Goal: Task Accomplishment & Management: Use online tool/utility

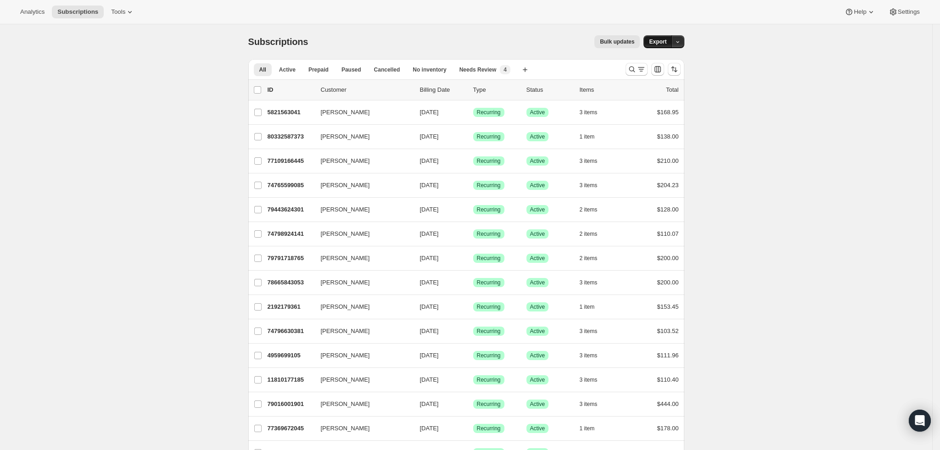
click at [661, 39] on span "Export" at bounding box center [657, 41] width 17 height 7
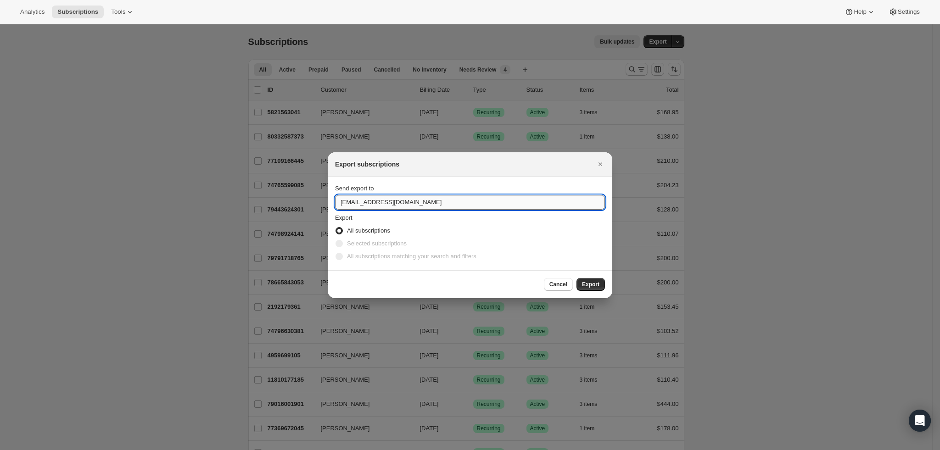
click at [363, 200] on input "[EMAIL_ADDRESS][DOMAIN_NAME]" at bounding box center [470, 202] width 270 height 15
type input "[EMAIL_ADDRESS][DOMAIN_NAME]"
click at [594, 285] on span "Export" at bounding box center [590, 284] width 17 height 7
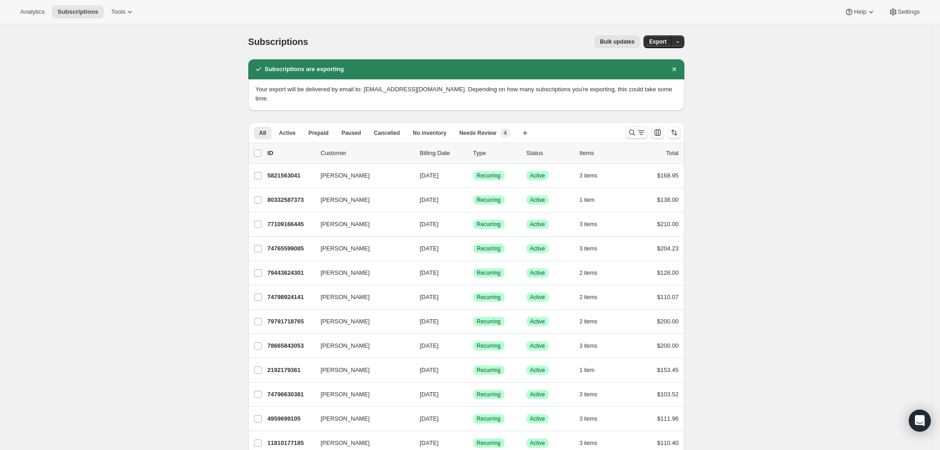
click at [633, 128] on icon "Search and filter results" at bounding box center [632, 132] width 9 height 9
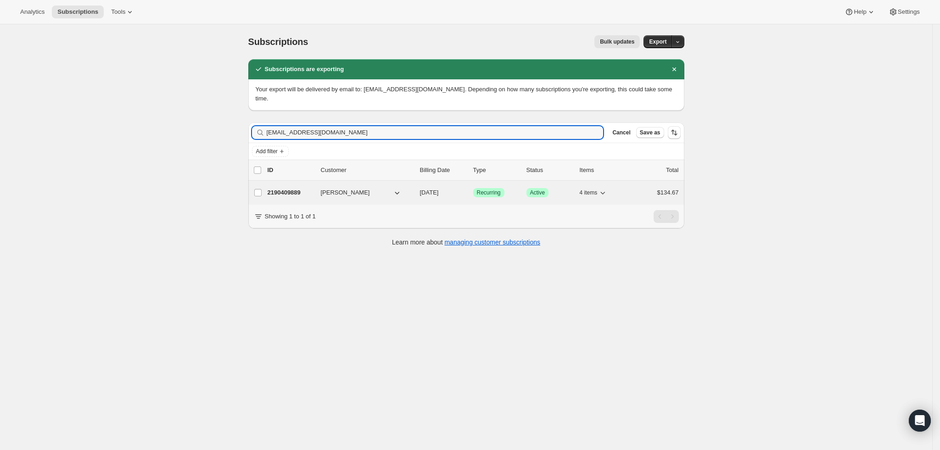
type input "[EMAIL_ADDRESS][DOMAIN_NAME]"
click at [302, 188] on p "2190409889" at bounding box center [291, 192] width 46 height 9
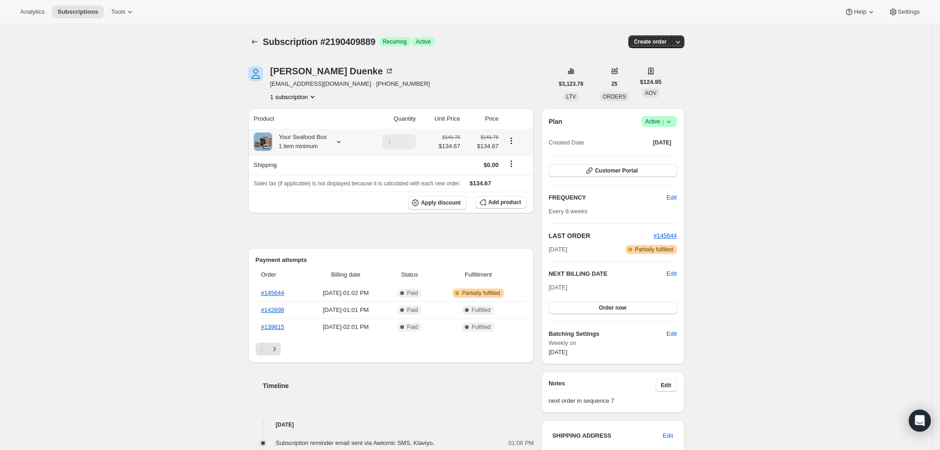
click at [336, 140] on icon at bounding box center [338, 141] width 9 height 9
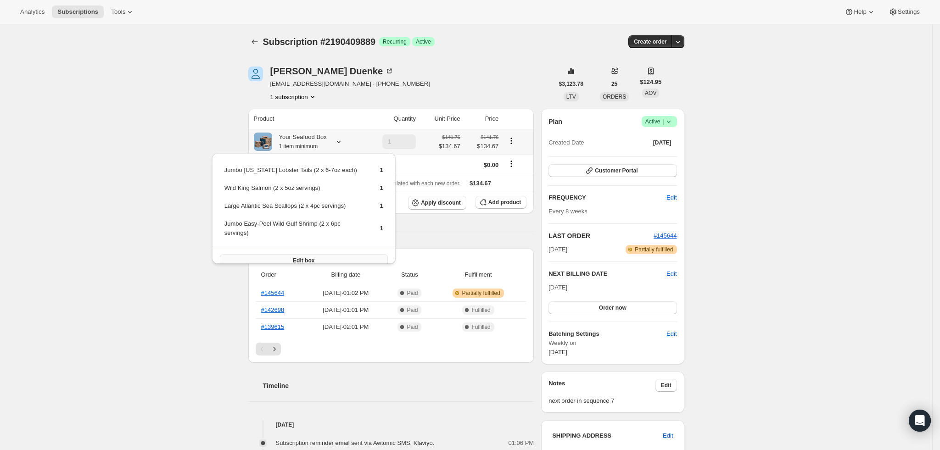
click at [324, 254] on button "Edit box" at bounding box center [304, 260] width 168 height 13
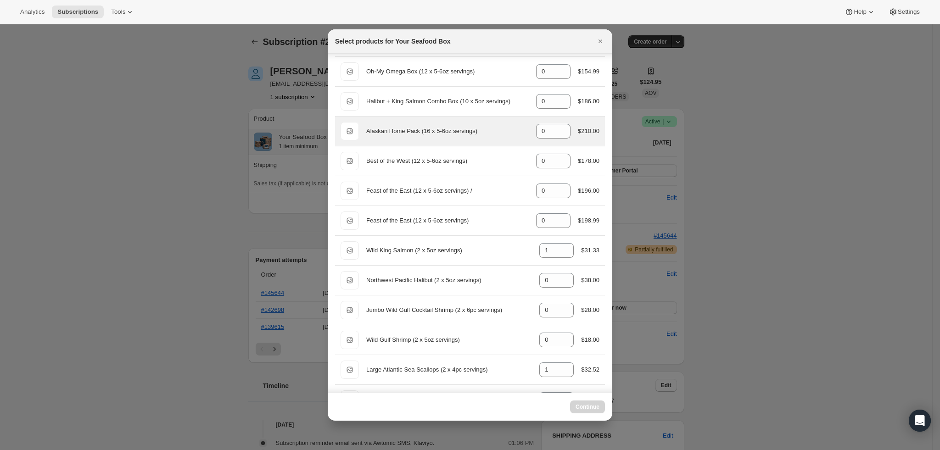
scroll to position [216, 0]
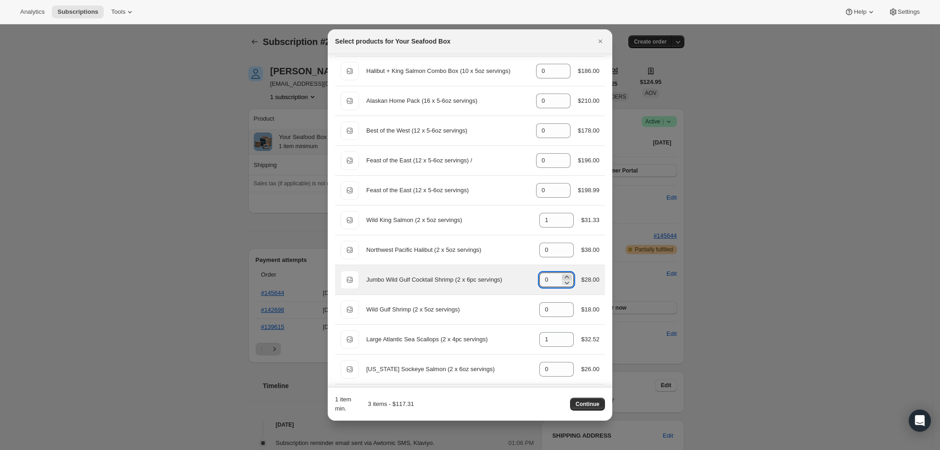
click at [562, 277] on icon ":rem:" at bounding box center [566, 277] width 9 height 9
type input "1"
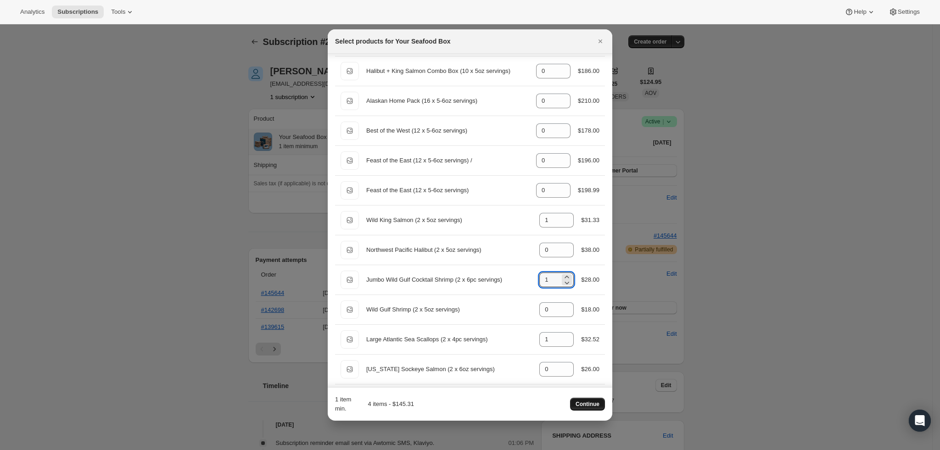
click at [592, 405] on span "Continue" at bounding box center [588, 404] width 24 height 7
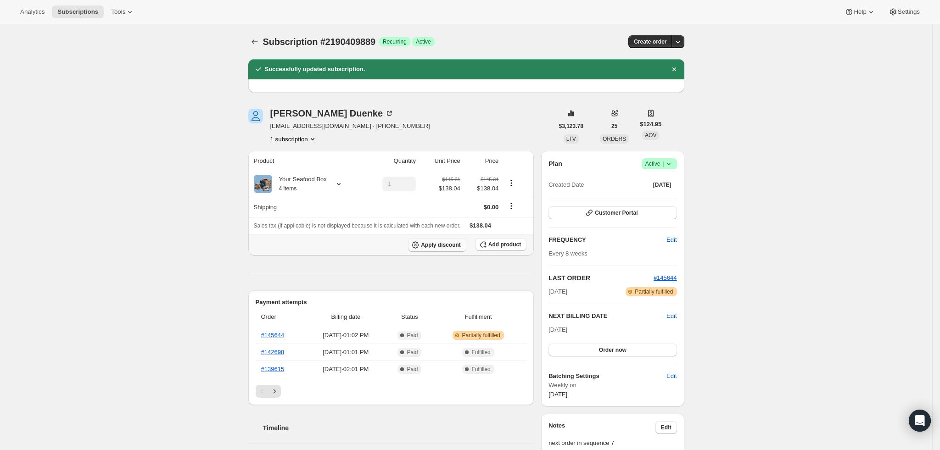
click at [449, 247] on span "Apply discount" at bounding box center [441, 244] width 40 height 7
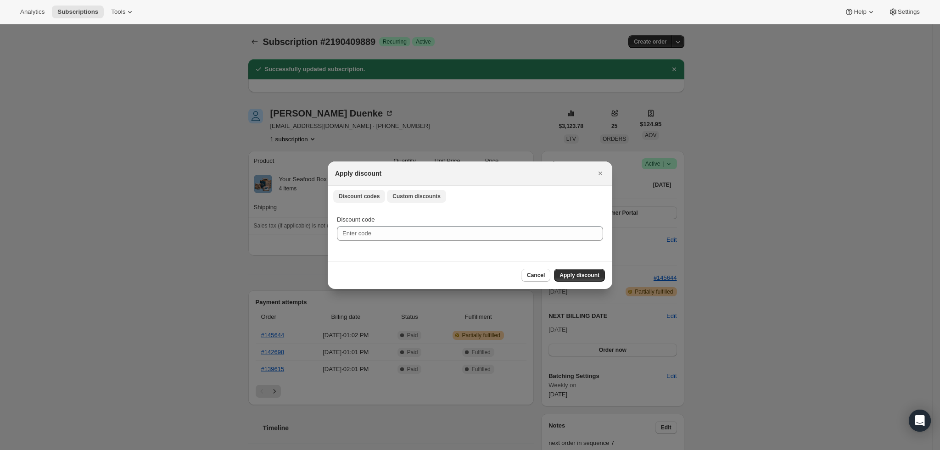
click at [414, 203] on div "Discount codes Custom discounts More views Discount codes Custom discounts More…" at bounding box center [470, 196] width 285 height 20
click at [415, 194] on span "Custom discounts" at bounding box center [416, 196] width 48 height 7
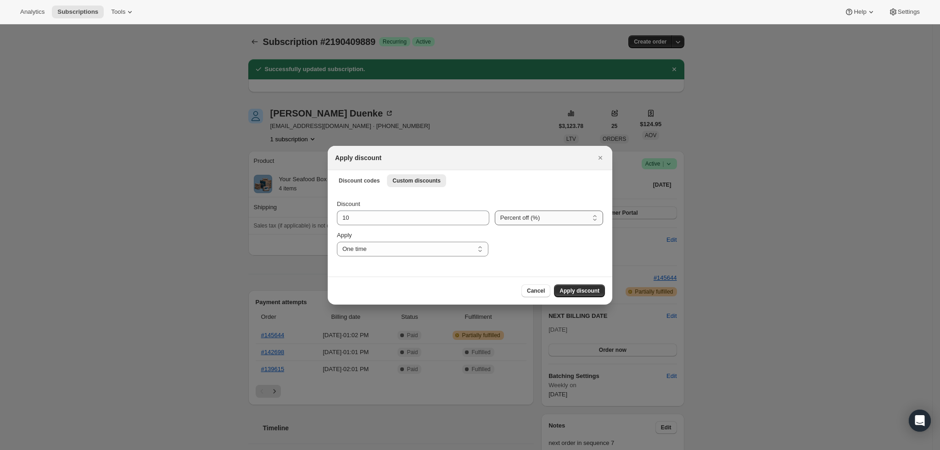
click at [539, 217] on select "Percent off (%) Amount off ($)" at bounding box center [549, 218] width 108 height 15
select select "fixed"
click at [495, 211] on select "Percent off (%) Amount off ($)" at bounding box center [549, 218] width 108 height 15
drag, startPoint x: 392, startPoint y: 213, endPoint x: 301, endPoint y: 208, distance: 91.0
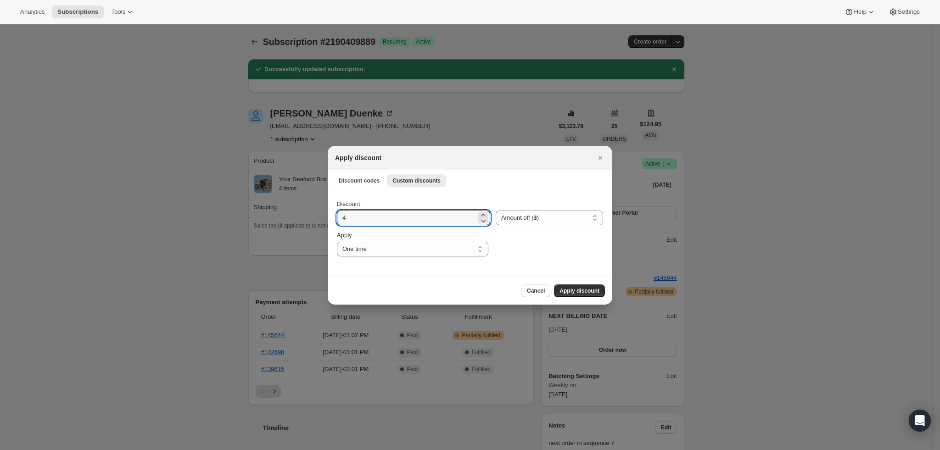
type input "4"
click at [471, 283] on div "Cancel Apply discount" at bounding box center [470, 291] width 285 height 28
click at [593, 287] on span "Apply discount" at bounding box center [580, 290] width 40 height 7
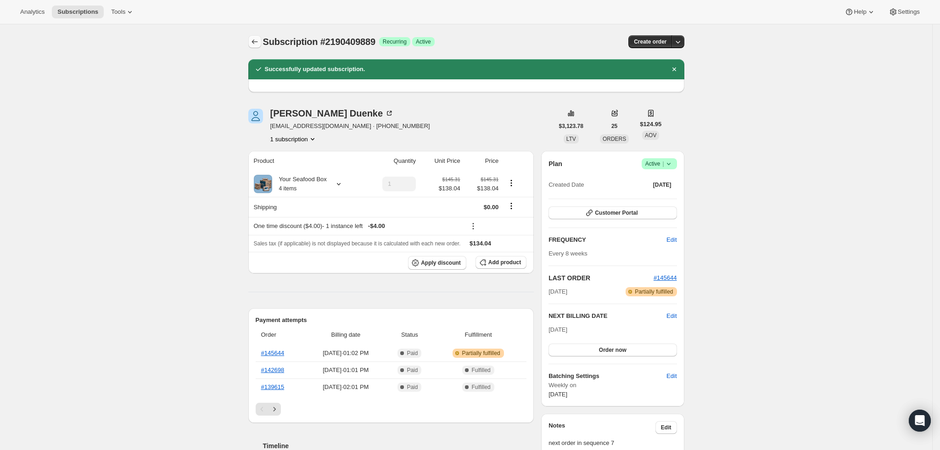
click at [257, 41] on icon "Subscriptions" at bounding box center [254, 41] width 9 height 9
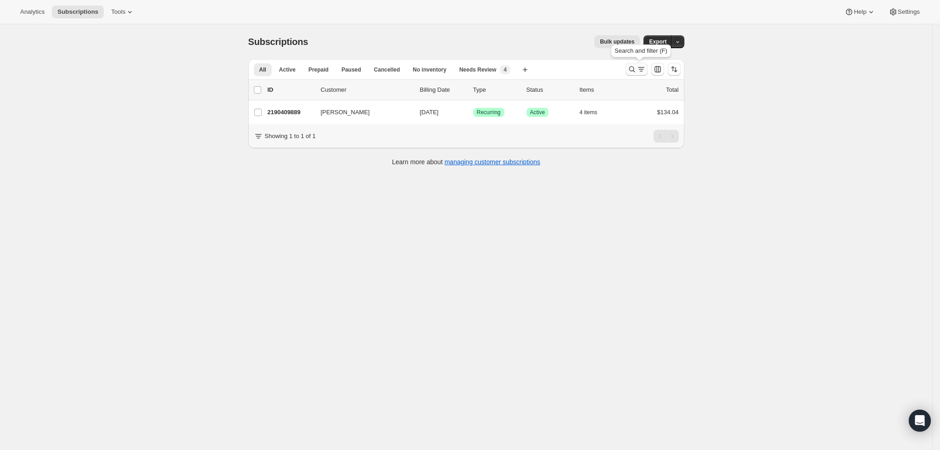
click at [635, 69] on icon "Search and filter results" at bounding box center [632, 69] width 9 height 9
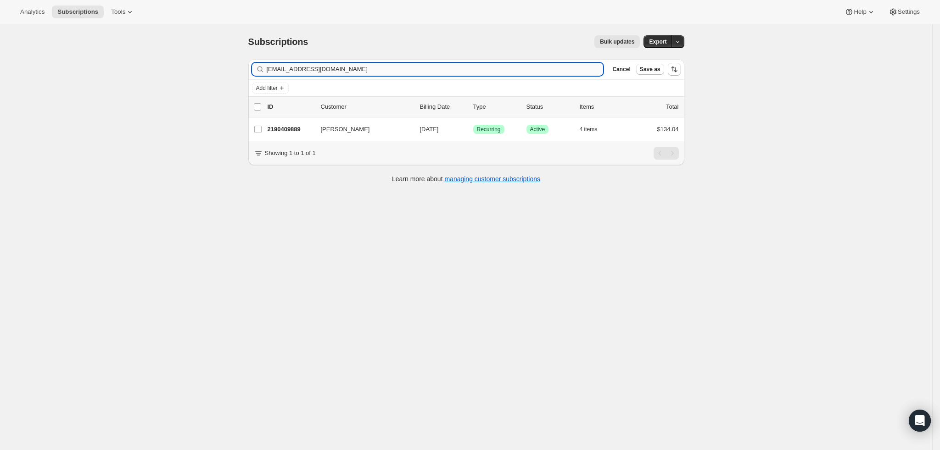
click at [404, 73] on input "[EMAIL_ADDRESS][DOMAIN_NAME]" at bounding box center [435, 69] width 337 height 13
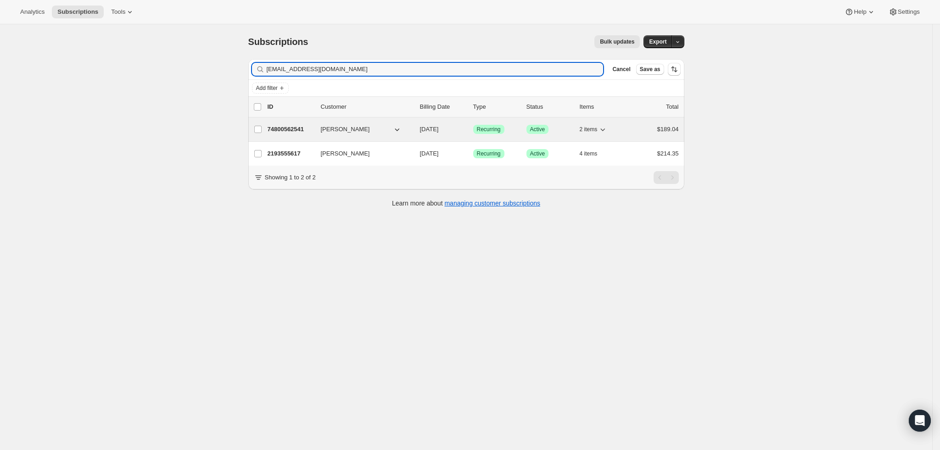
type input "[EMAIL_ADDRESS][DOMAIN_NAME]"
click at [296, 130] on p "74800562541" at bounding box center [291, 129] width 46 height 9
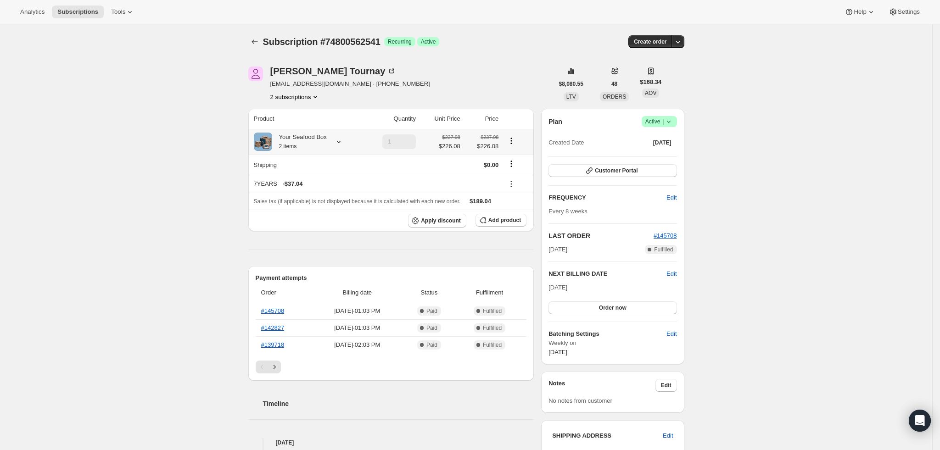
click at [320, 138] on div "Your Seafood Box 2 items" at bounding box center [299, 142] width 55 height 18
click at [314, 209] on button "Edit box" at bounding box center [304, 215] width 144 height 13
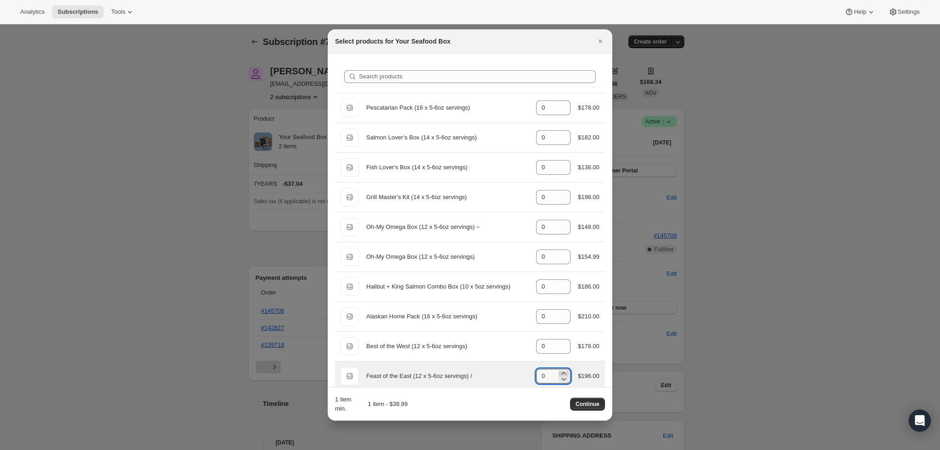
click at [559, 373] on icon ":rss:" at bounding box center [563, 373] width 9 height 9
type input "1"
click at [587, 401] on span "Continue" at bounding box center [588, 404] width 24 height 7
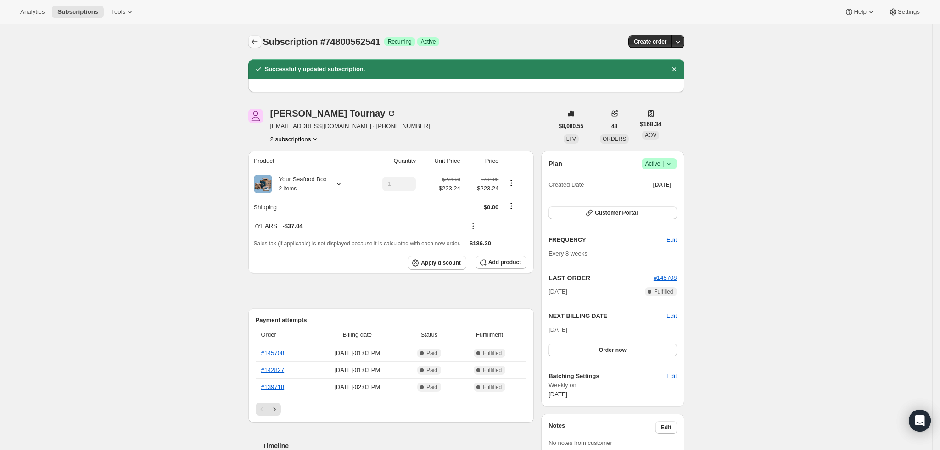
click at [257, 42] on icon "Subscriptions" at bounding box center [254, 41] width 9 height 9
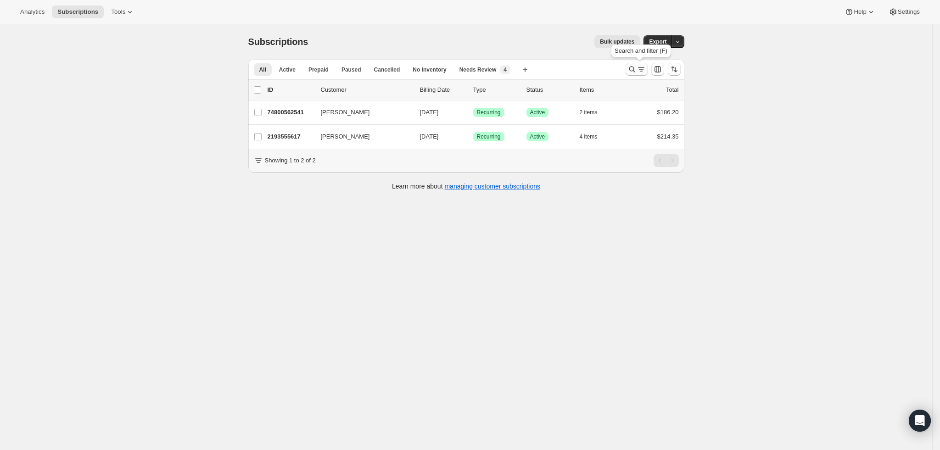
click at [637, 71] on icon "Search and filter results" at bounding box center [632, 69] width 9 height 9
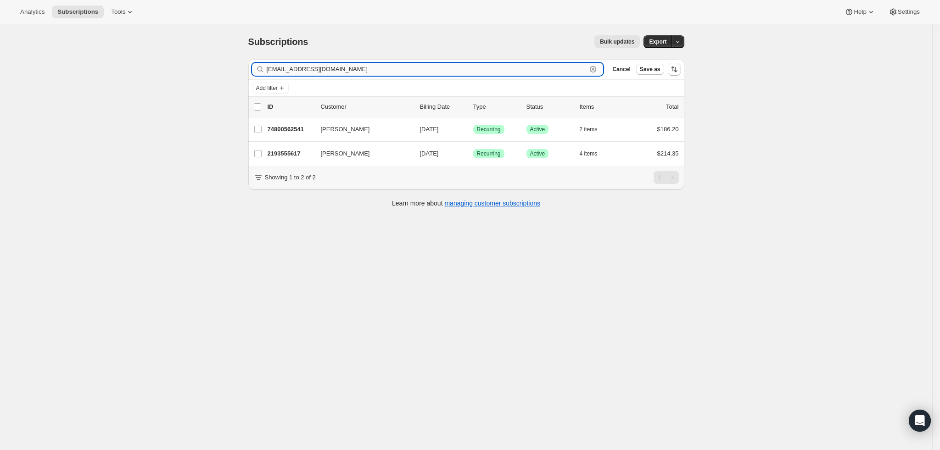
click at [363, 74] on input "[EMAIL_ADDRESS][DOMAIN_NAME]" at bounding box center [427, 69] width 320 height 13
paste input "[EMAIL_ADDRESS][DOMAIN_NAME]"
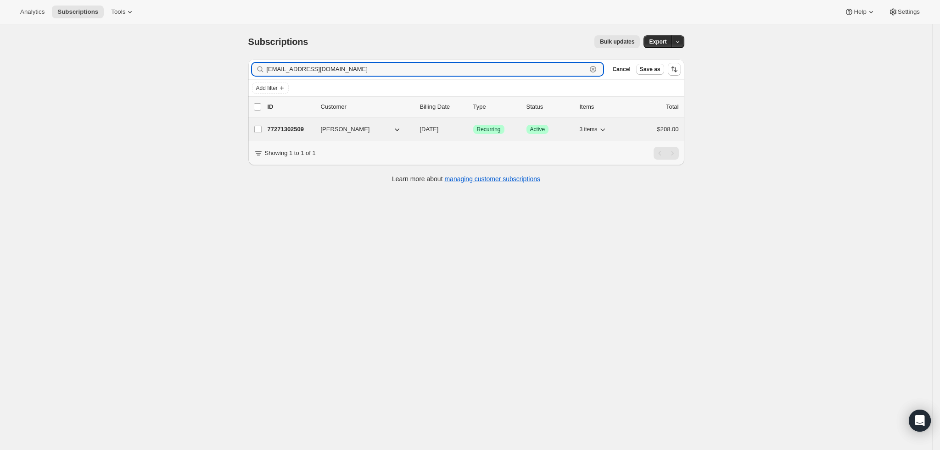
type input "[EMAIL_ADDRESS][DOMAIN_NAME]"
click at [301, 126] on p "77271302509" at bounding box center [291, 129] width 46 height 9
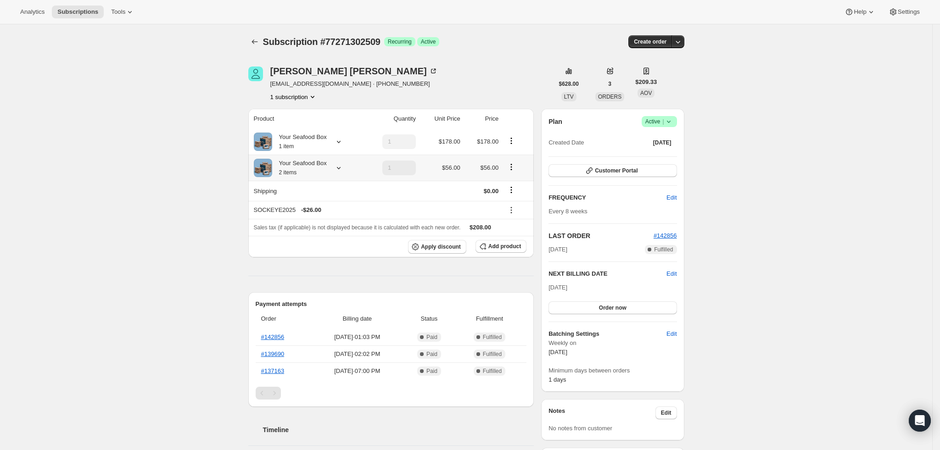
click at [336, 167] on icon at bounding box center [338, 167] width 9 height 9
click at [312, 247] on span "Edit box" at bounding box center [304, 250] width 22 height 7
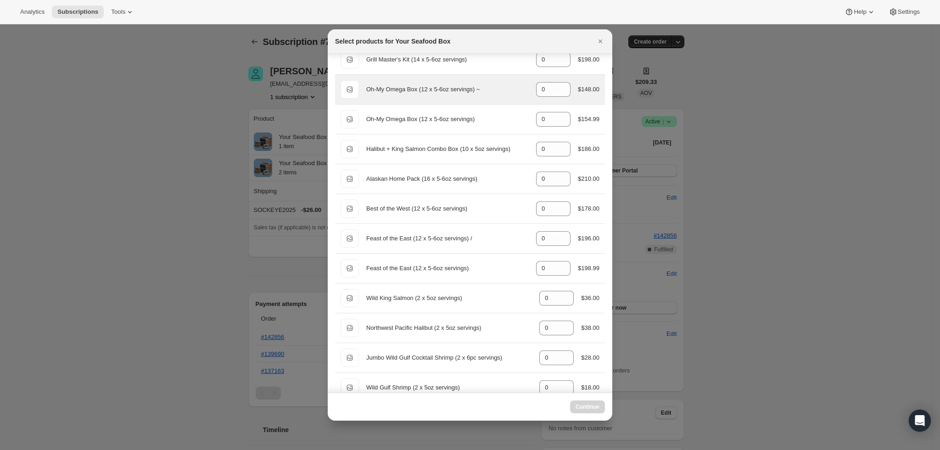
scroll to position [275, 0]
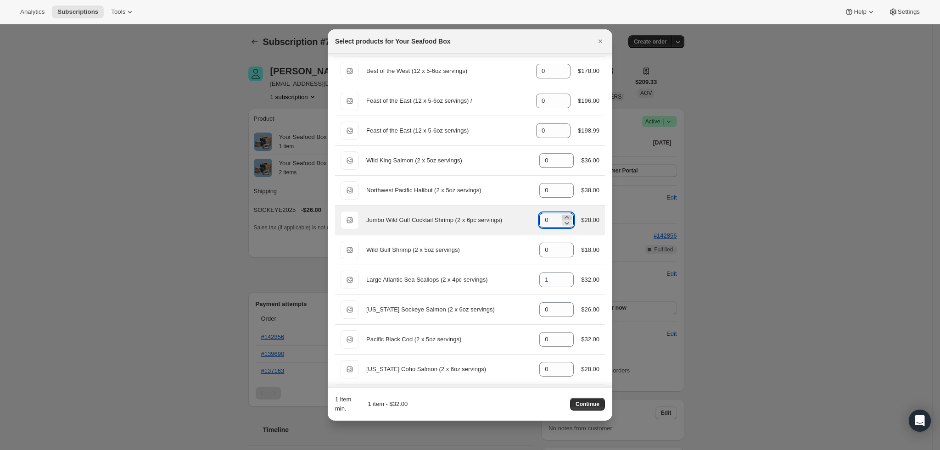
click at [562, 217] on icon ":r17d:" at bounding box center [566, 217] width 9 height 9
type input "1"
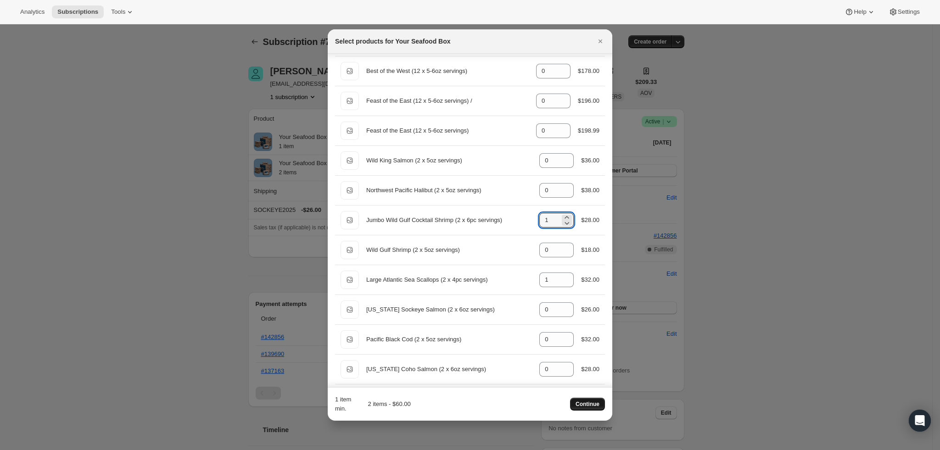
click at [590, 403] on span "Continue" at bounding box center [588, 404] width 24 height 7
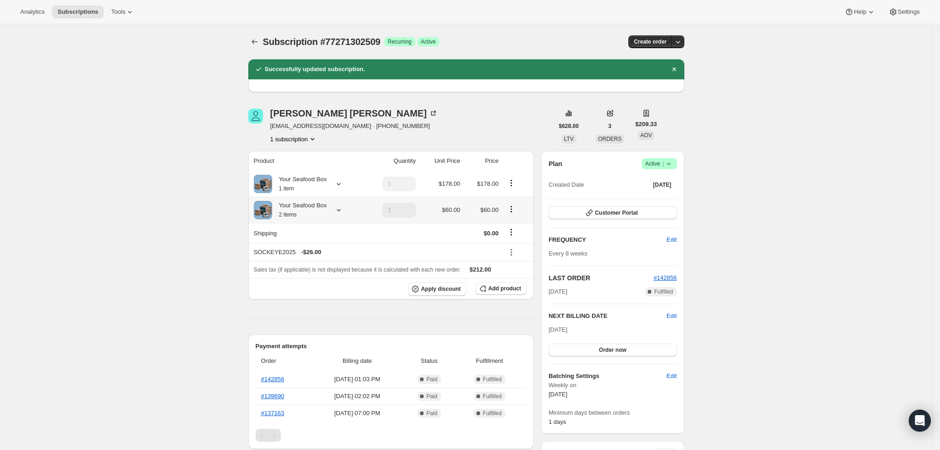
click at [330, 202] on div "Your Seafood Box 2 items" at bounding box center [307, 210] width 107 height 18
click at [338, 208] on icon at bounding box center [338, 210] width 9 height 9
click at [173, 171] on div "Subscription #77271302509. This page is ready Subscription #77271302509 Success…" at bounding box center [466, 449] width 932 height 851
click at [257, 38] on icon "Subscriptions" at bounding box center [254, 41] width 9 height 9
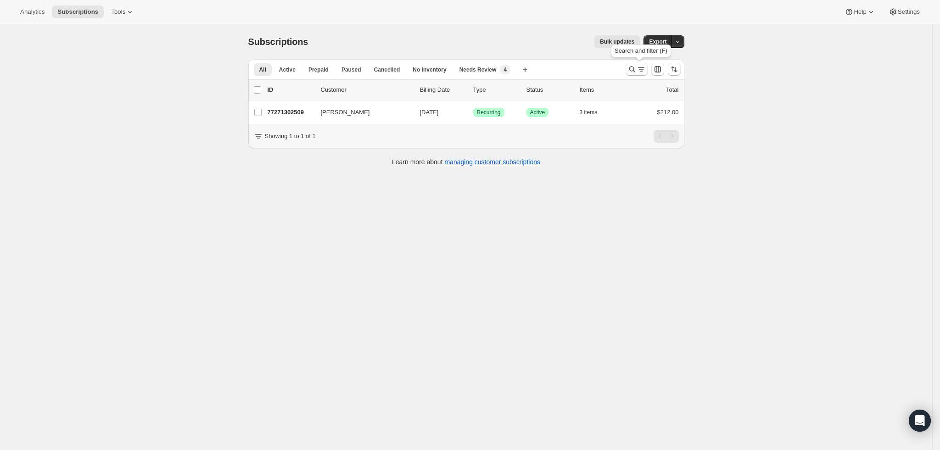
click at [634, 68] on icon "Search and filter results" at bounding box center [632, 69] width 9 height 9
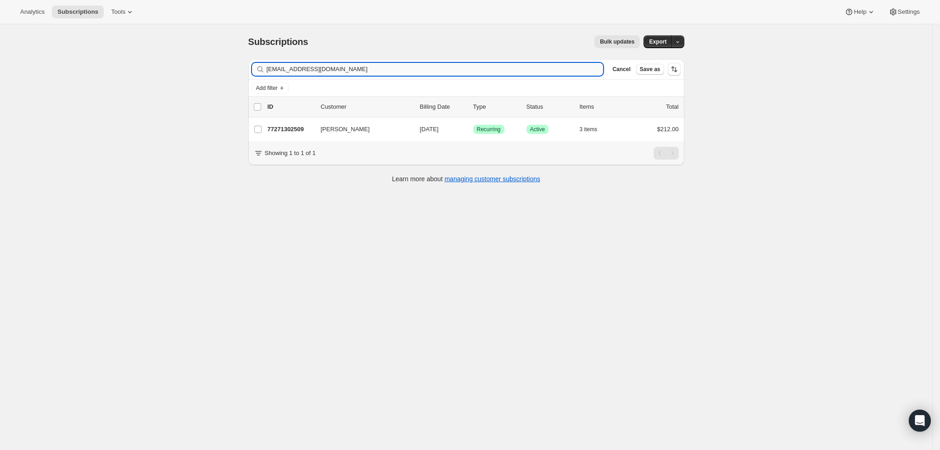
click at [362, 66] on input "[EMAIL_ADDRESS][DOMAIN_NAME]" at bounding box center [435, 69] width 337 height 13
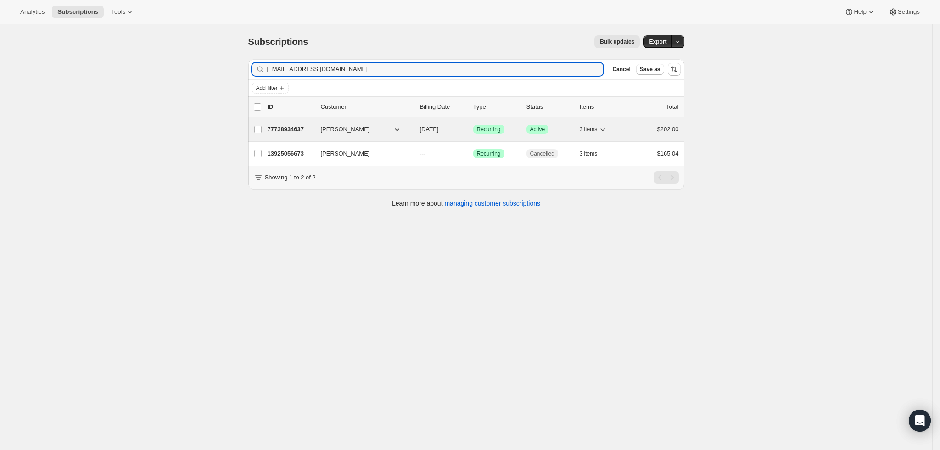
type input "[EMAIL_ADDRESS][DOMAIN_NAME]"
click at [300, 129] on p "77738934637" at bounding box center [291, 129] width 46 height 9
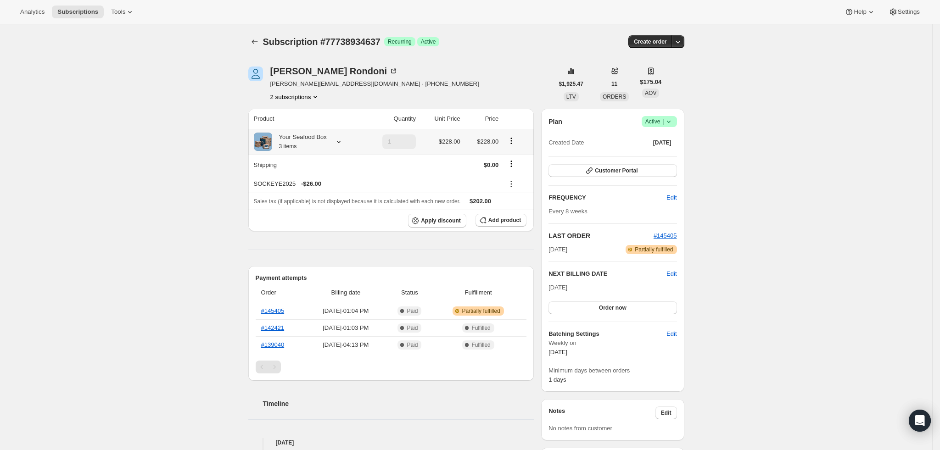
click at [324, 138] on div "Your Seafood Box 3 items" at bounding box center [299, 142] width 55 height 18
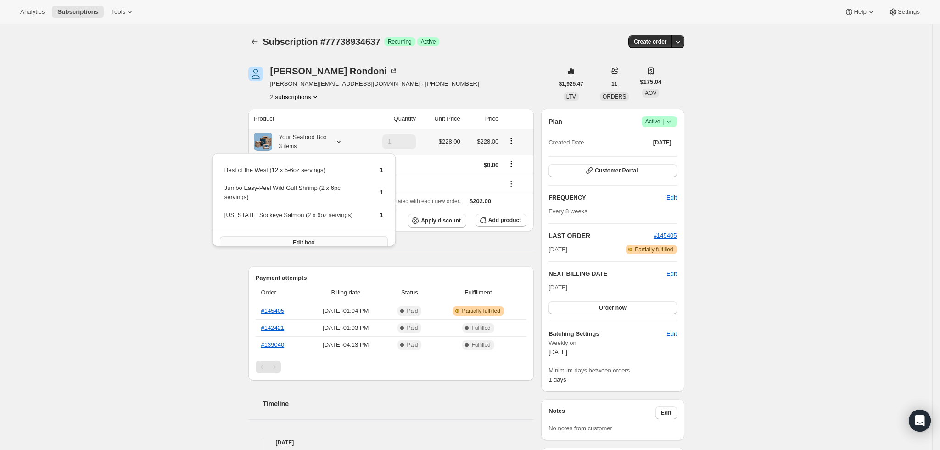
click at [320, 236] on button "Edit box" at bounding box center [304, 242] width 168 height 13
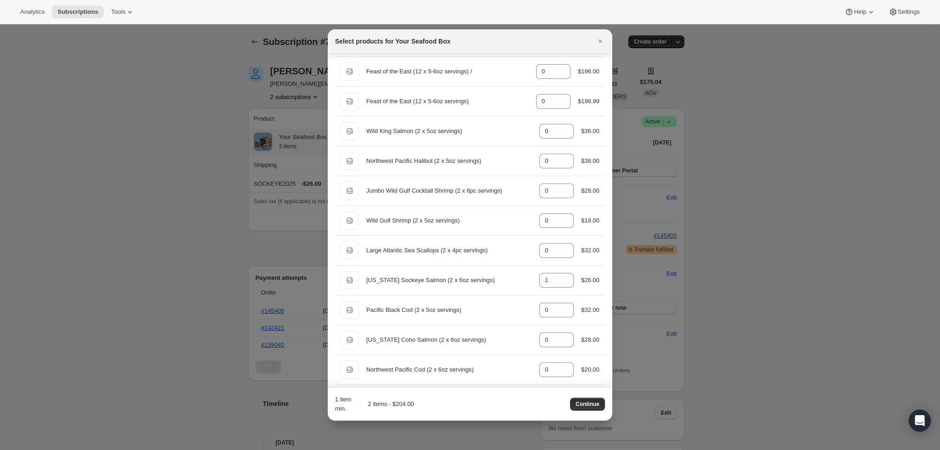
scroll to position [344, 0]
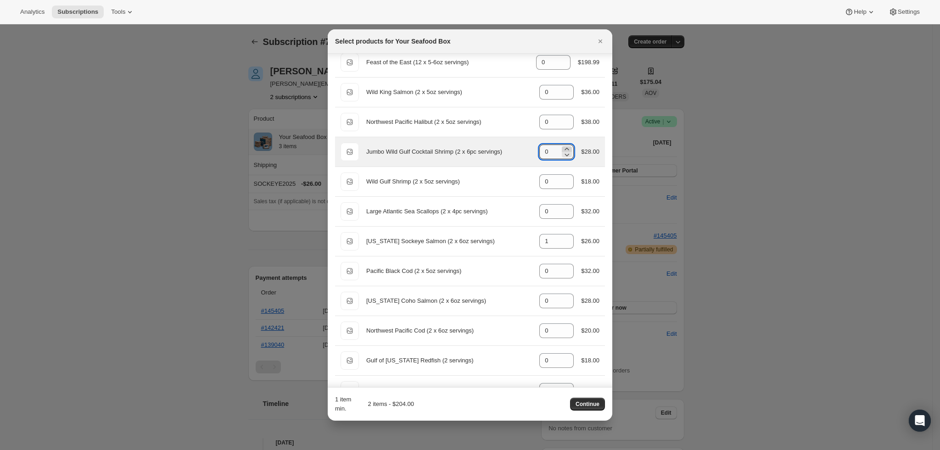
click at [562, 147] on icon ":r1hm:" at bounding box center [566, 149] width 9 height 9
type input "1"
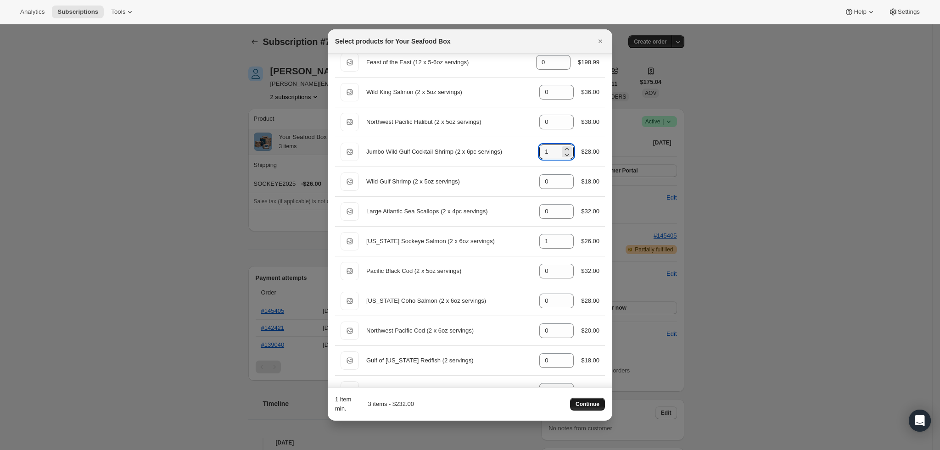
click at [589, 403] on span "Continue" at bounding box center [588, 404] width 24 height 7
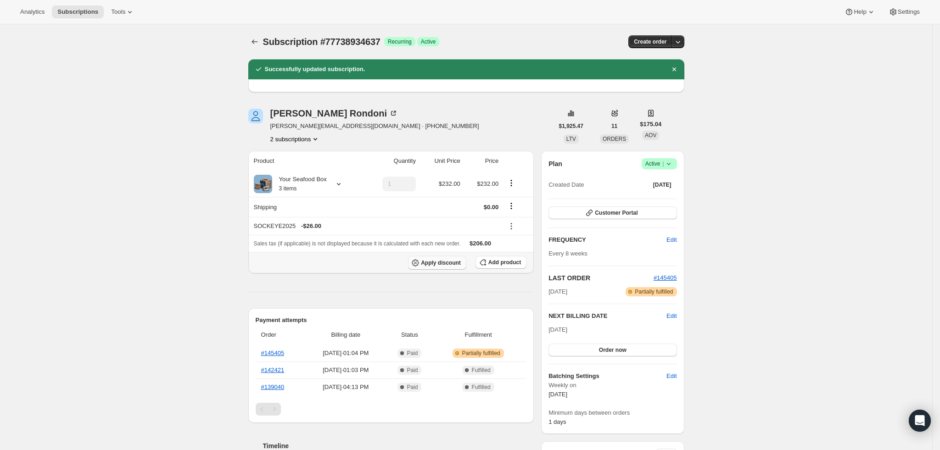
click at [461, 260] on span "Apply discount" at bounding box center [441, 262] width 40 height 7
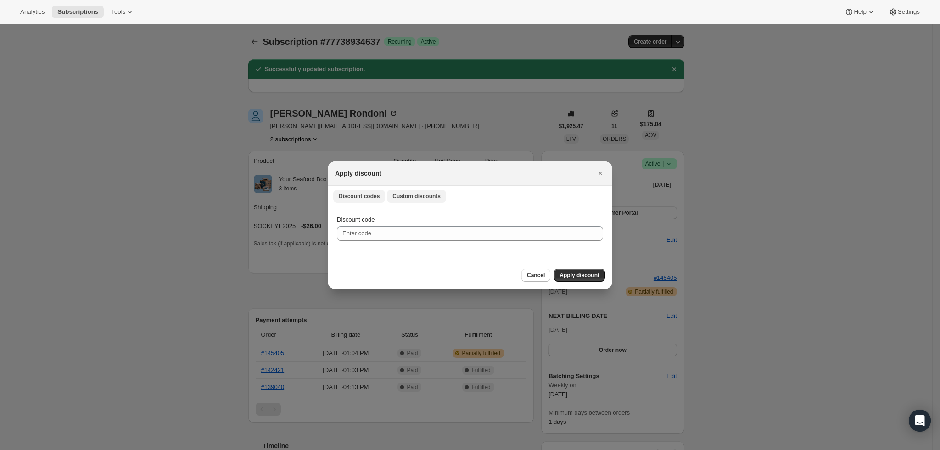
click at [415, 195] on span "Custom discounts" at bounding box center [416, 196] width 48 height 7
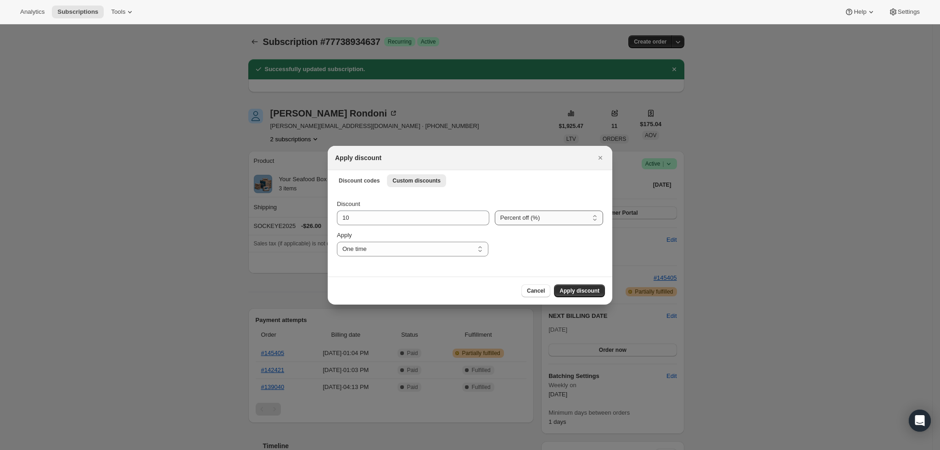
click at [546, 222] on select "Percent off (%) Amount off ($)" at bounding box center [549, 218] width 108 height 15
select select "fixed"
click at [495, 211] on select "Percent off (%) Amount off ($)" at bounding box center [549, 218] width 108 height 15
click at [409, 220] on input "10" at bounding box center [407, 218] width 140 height 15
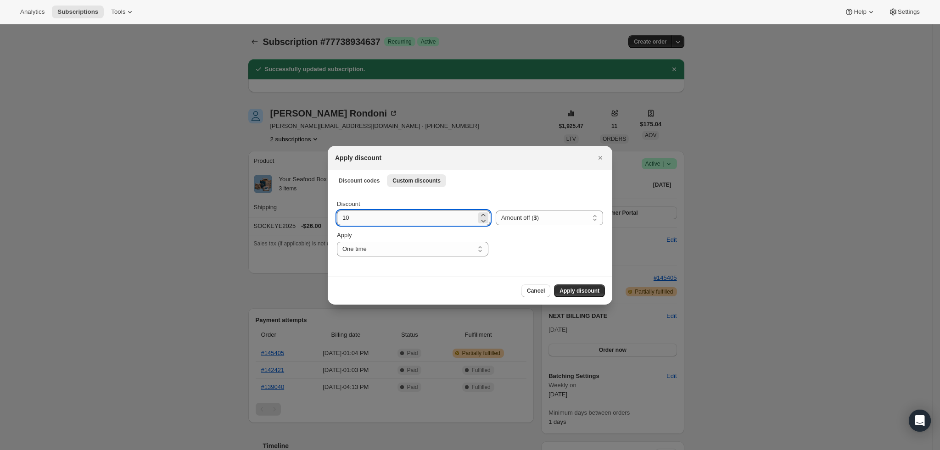
click at [409, 220] on input "10" at bounding box center [407, 218] width 140 height 15
type input "4"
click at [500, 283] on div "Cancel Apply discount" at bounding box center [470, 291] width 285 height 28
click at [587, 291] on span "Apply discount" at bounding box center [580, 290] width 40 height 7
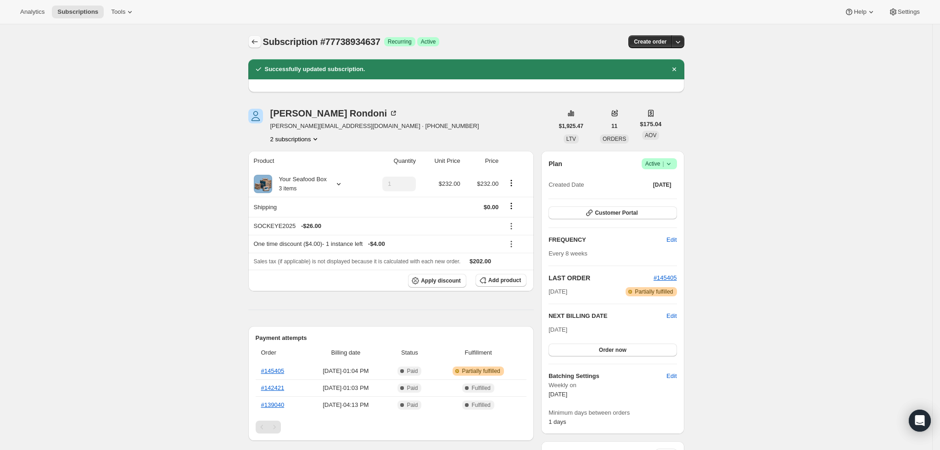
click at [254, 38] on icon "Subscriptions" at bounding box center [254, 41] width 9 height 9
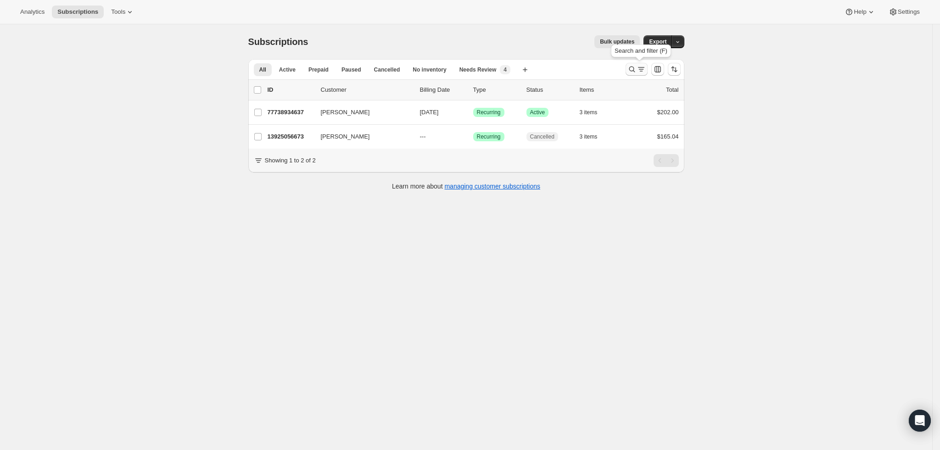
click at [642, 68] on icon "Search and filter results" at bounding box center [641, 69] width 9 height 9
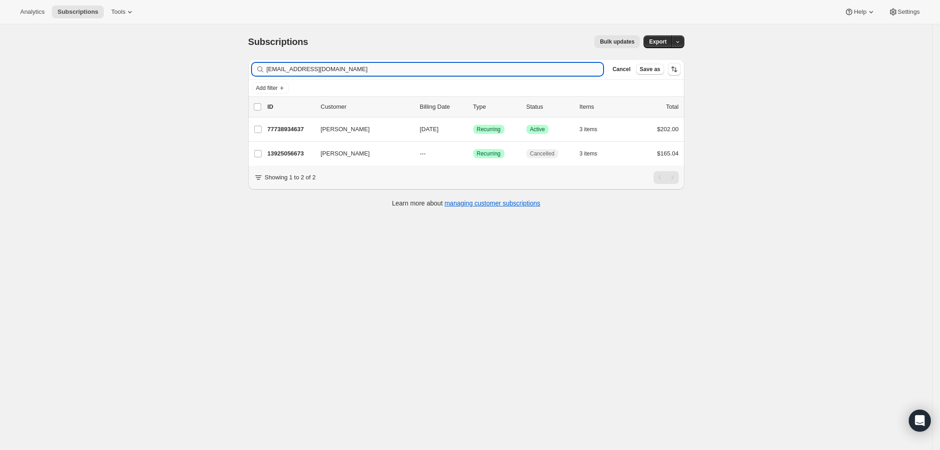
click at [437, 68] on input "[EMAIL_ADDRESS][DOMAIN_NAME]" at bounding box center [435, 69] width 337 height 13
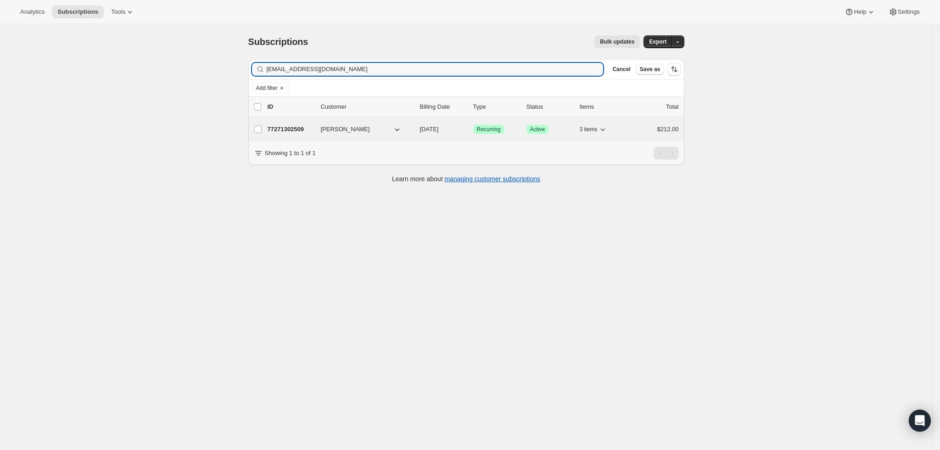
type input "[EMAIL_ADDRESS][DOMAIN_NAME]"
click at [304, 124] on div "77271302509 [PERSON_NAME] [DATE] Success Recurring Success Active 3 items $212.…" at bounding box center [473, 129] width 411 height 13
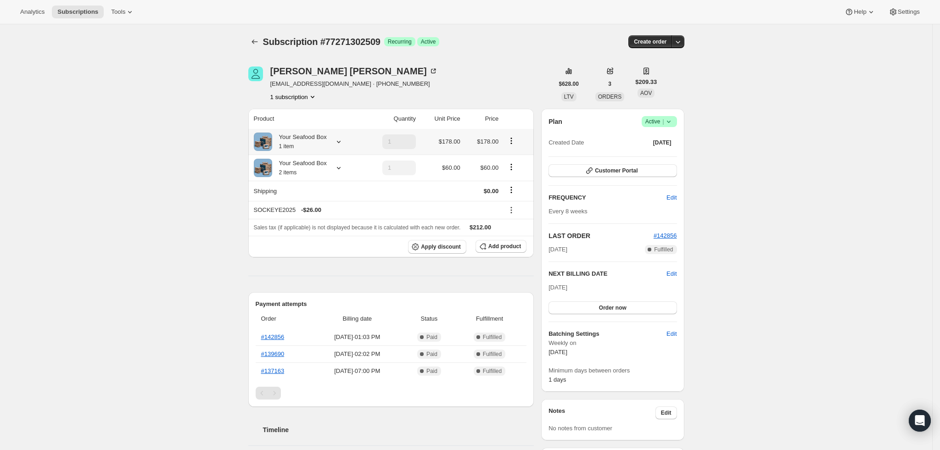
click at [313, 134] on div "Your Seafood Box 1 item" at bounding box center [299, 142] width 55 height 18
click at [192, 117] on div "Subscription #77271302509. This page is ready Subscription #77271302509 Success…" at bounding box center [466, 428] width 932 height 808
click at [315, 174] on div "Your Seafood Box 2 items" at bounding box center [299, 168] width 55 height 18
click at [188, 118] on div "Subscription #77271302509. This page is ready Subscription #77271302509 Success…" at bounding box center [466, 428] width 932 height 808
click at [448, 243] on button "Apply discount" at bounding box center [437, 247] width 58 height 14
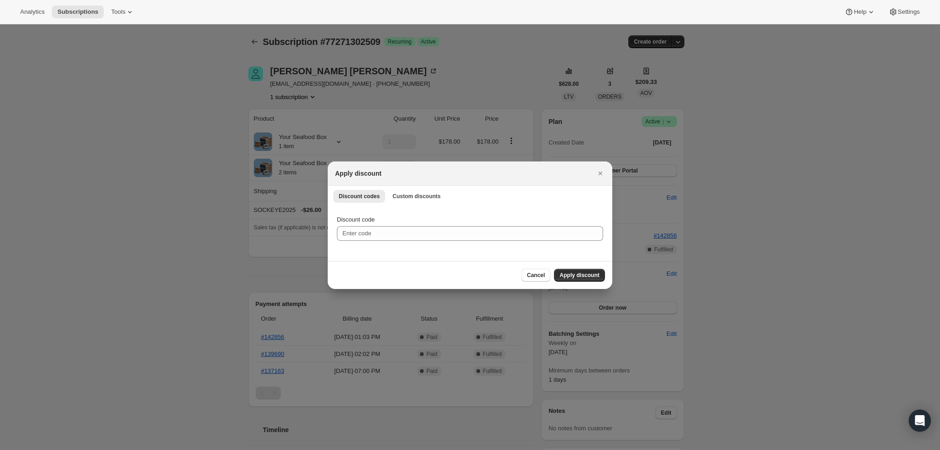
click at [420, 205] on div "Discount codes Custom discounts More views Discount codes Custom discounts More…" at bounding box center [470, 196] width 285 height 20
click at [420, 199] on span "Custom discounts" at bounding box center [416, 196] width 48 height 7
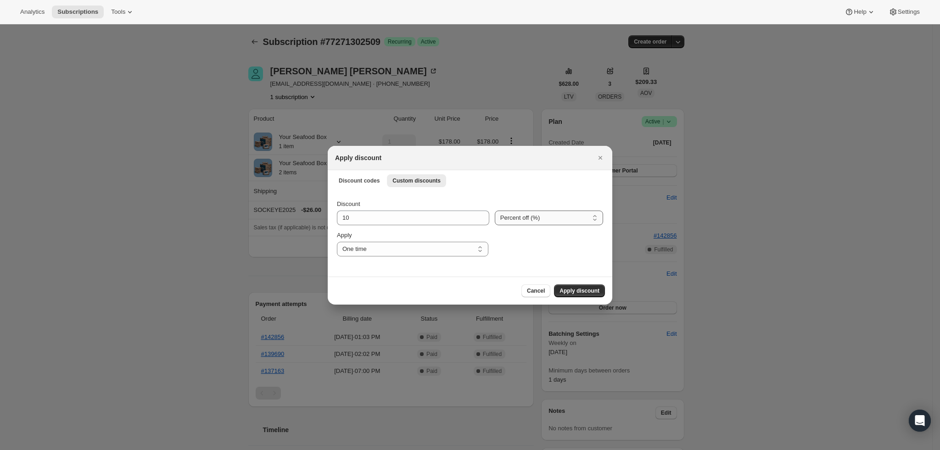
click at [522, 221] on select "Percent off (%) Amount off ($)" at bounding box center [549, 218] width 108 height 15
select select "fixed"
click at [495, 211] on select "Percent off (%) Amount off ($)" at bounding box center [549, 218] width 108 height 15
click at [397, 207] on div "Discount" at bounding box center [413, 204] width 153 height 9
click at [397, 213] on input "10" at bounding box center [407, 218] width 140 height 15
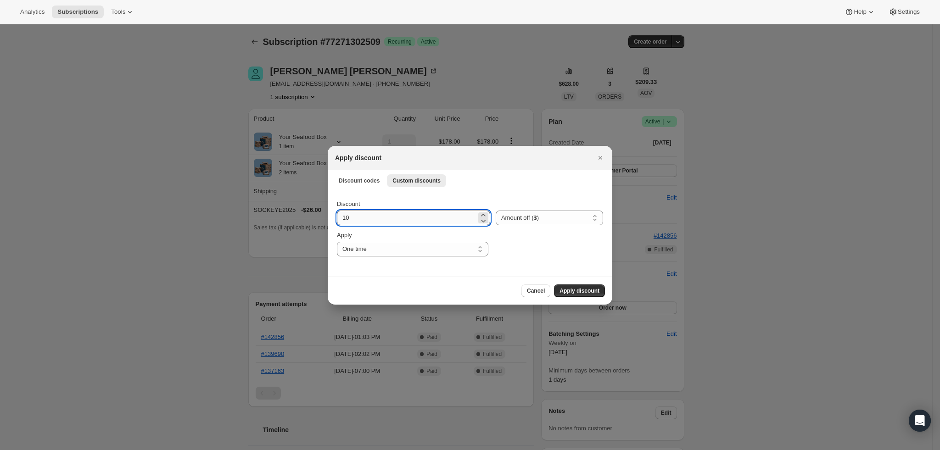
click at [397, 213] on input "10" at bounding box center [407, 218] width 140 height 15
type input "4"
click at [413, 269] on div "Discount 4 Percent off (%) Amount off ($) Amount off ($) Apply One time Specify…" at bounding box center [470, 234] width 285 height 86
click at [584, 293] on span "Apply discount" at bounding box center [580, 290] width 40 height 7
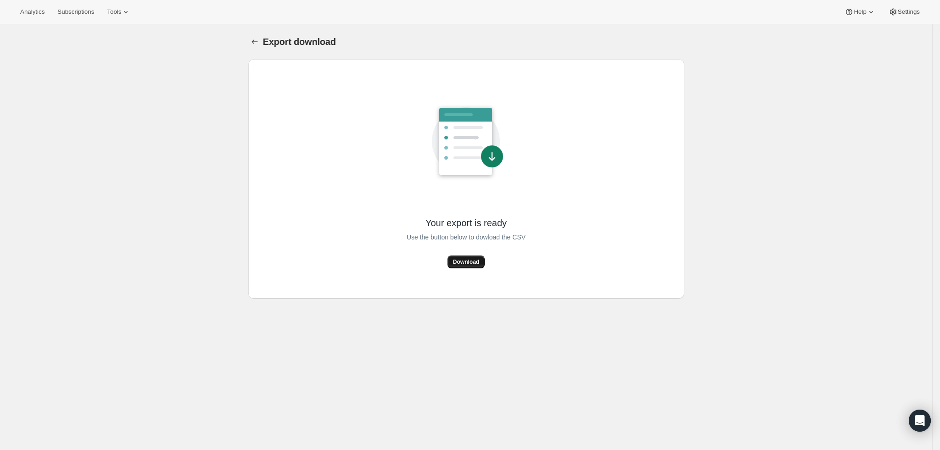
click at [472, 261] on span "Download" at bounding box center [466, 261] width 26 height 7
